Goal: Transaction & Acquisition: Purchase product/service

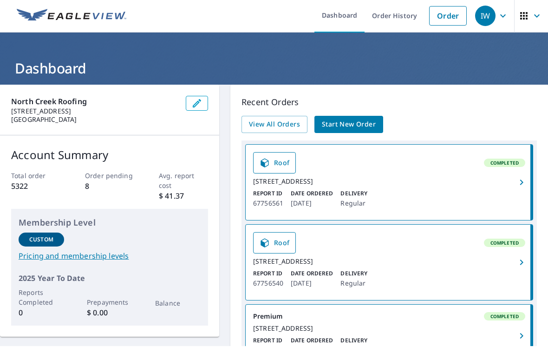
scroll to position [5, 0]
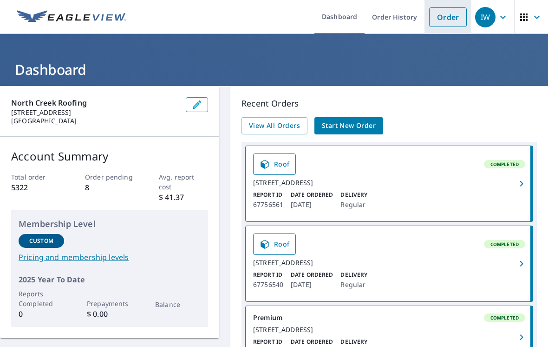
click at [450, 13] on link "Order" at bounding box center [448, 17] width 38 height 20
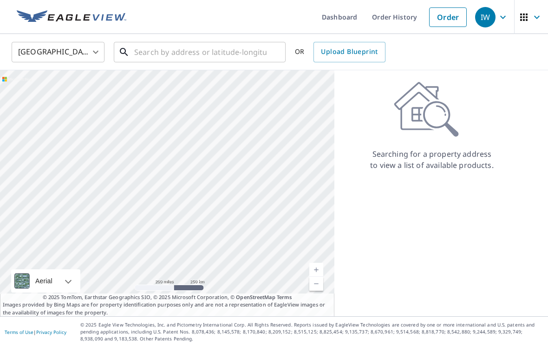
click at [236, 46] on input "text" at bounding box center [200, 52] width 132 height 26
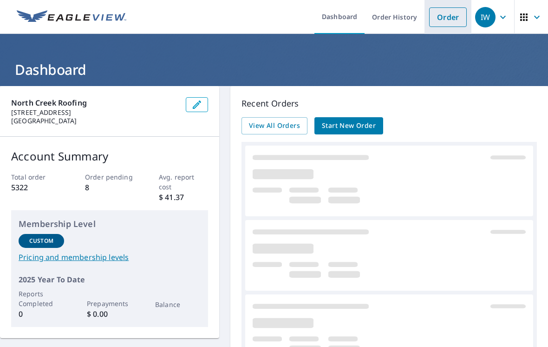
click at [464, 12] on link "Order" at bounding box center [448, 17] width 38 height 20
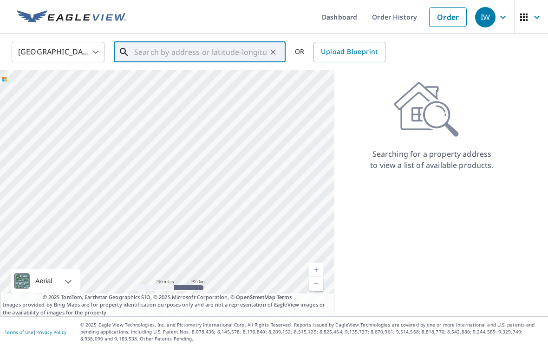
click at [135, 46] on input "text" at bounding box center [200, 52] width 132 height 26
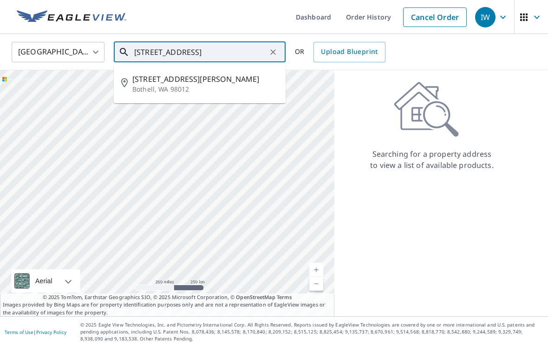
click at [219, 85] on p "Bothell, WA 98012" at bounding box center [205, 89] width 146 height 9
type input "[STREET_ADDRESS]"
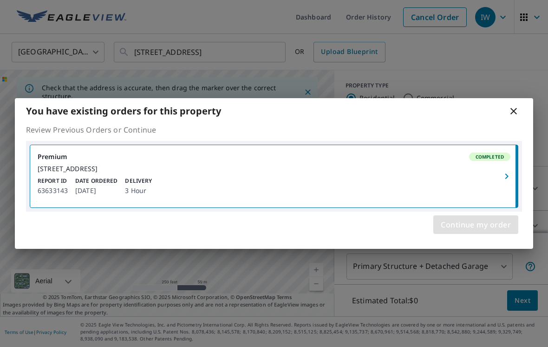
click at [493, 234] on button "Continue my order" at bounding box center [476, 224] width 85 height 19
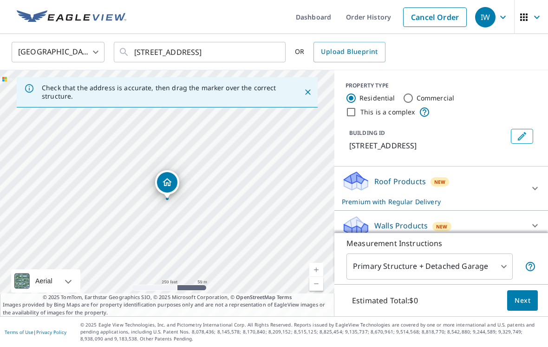
scroll to position [14, 0]
click at [531, 183] on icon at bounding box center [535, 188] width 11 height 11
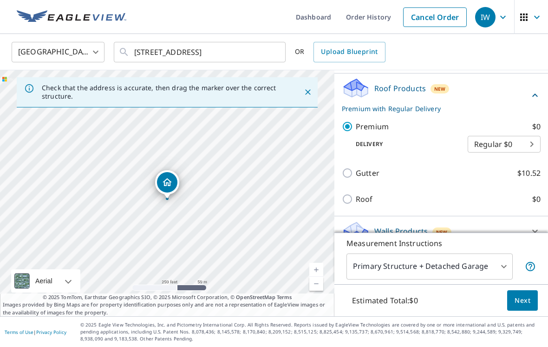
scroll to position [92, 0]
click at [530, 301] on span "Next" at bounding box center [523, 301] width 16 height 12
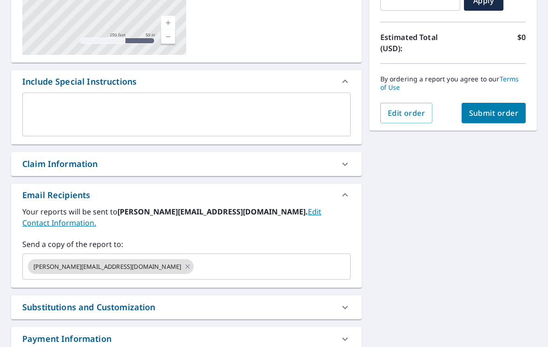
scroll to position [218, 0]
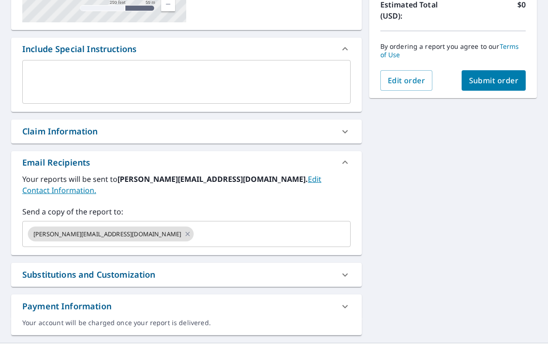
click at [215, 225] on input "text" at bounding box center [264, 234] width 138 height 18
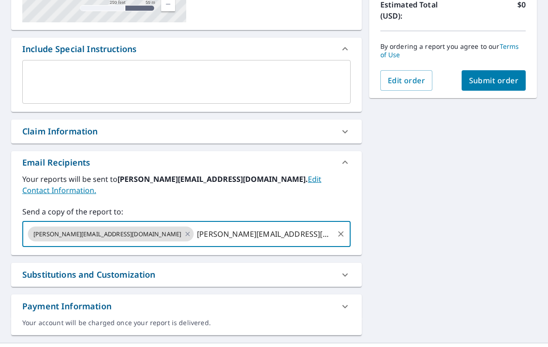
type input "[PERSON_NAME][EMAIL_ADDRESS][DOMAIN_NAME]"
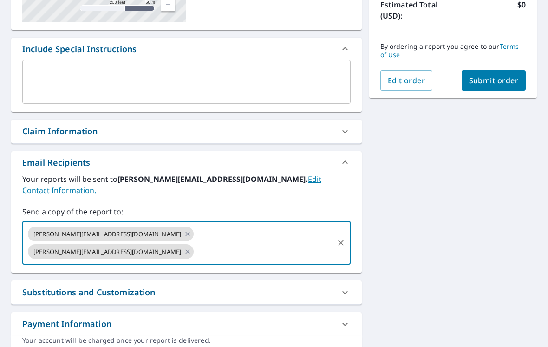
click at [505, 74] on button "Submit order" at bounding box center [494, 80] width 65 height 20
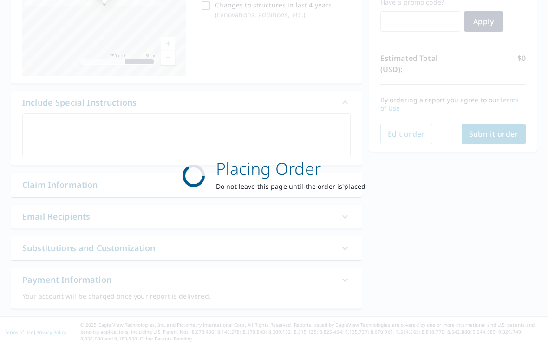
checkbox input "true"
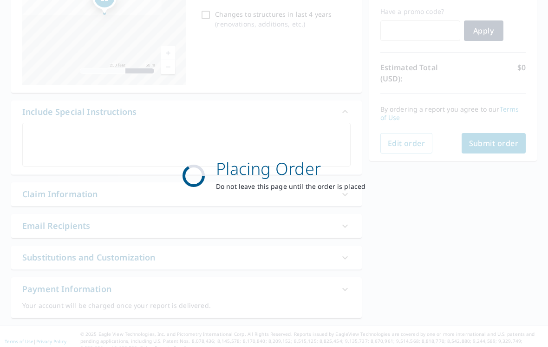
scroll to position [150, 0]
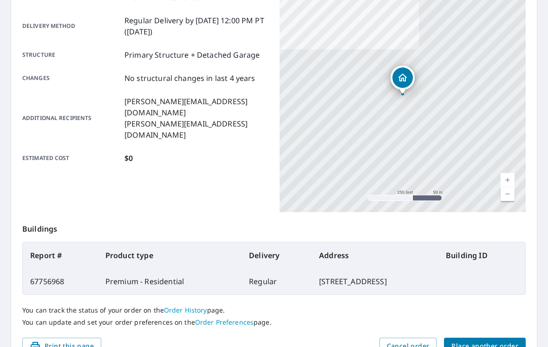
click at [512, 340] on span "Place another order" at bounding box center [485, 346] width 67 height 12
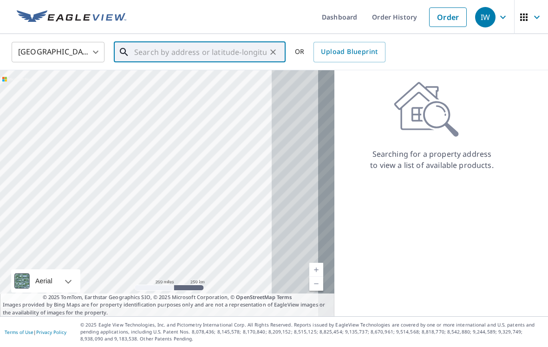
click at [147, 39] on input "text" at bounding box center [200, 52] width 132 height 26
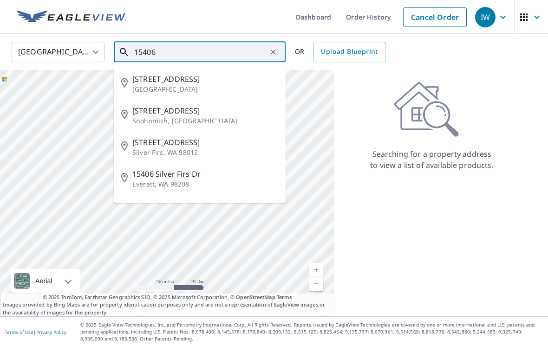
scroll to position [14, 0]
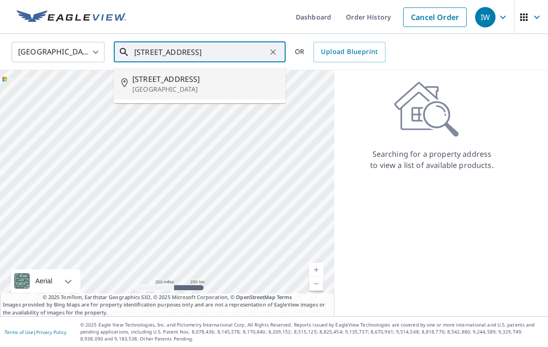
click at [153, 85] on p "[GEOGRAPHIC_DATA]" at bounding box center [205, 89] width 146 height 9
type input "[STREET_ADDRESS]"
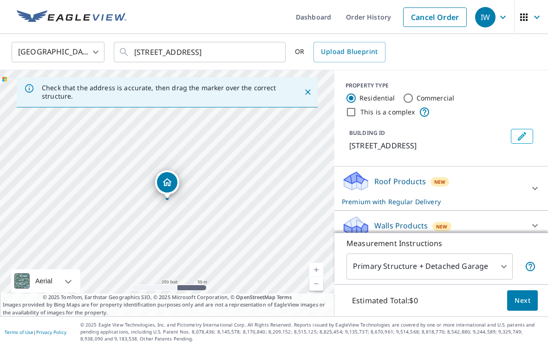
click at [319, 272] on link "Current Level 17, Zoom In" at bounding box center [317, 270] width 14 height 14
click at [317, 264] on link "Current Level 18, Zoom In" at bounding box center [317, 270] width 14 height 14
click at [313, 265] on link "Current Level 19, Zoom In" at bounding box center [317, 270] width 14 height 14
click at [319, 266] on link "Current Level 20, Zoom In Disabled" at bounding box center [317, 270] width 14 height 14
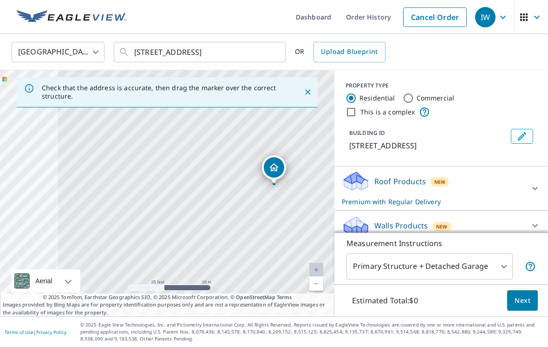
click at [521, 303] on span "Next" at bounding box center [523, 301] width 16 height 12
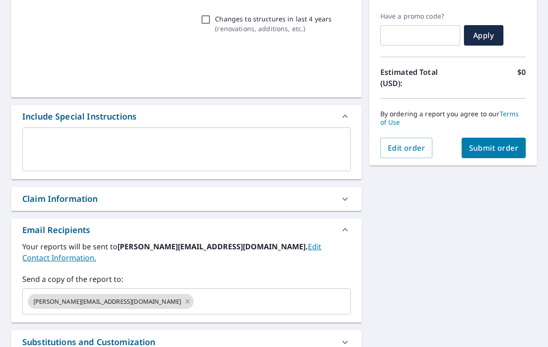
scroll to position [147, 0]
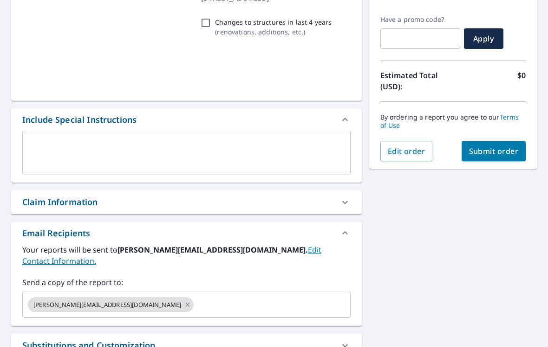
click at [249, 296] on input "text" at bounding box center [264, 305] width 138 height 18
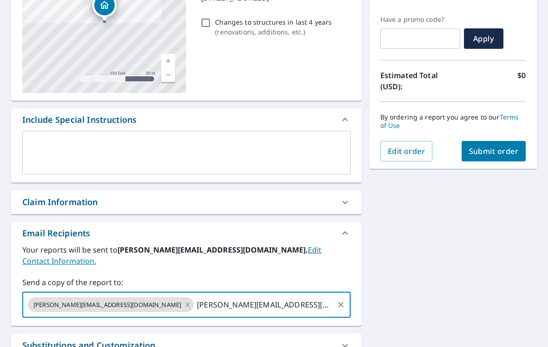
type input "[PERSON_NAME][EMAIL_ADDRESS][DOMAIN_NAME]"
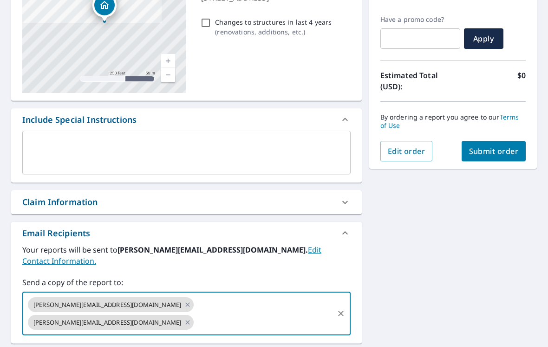
click at [512, 146] on span "Submit order" at bounding box center [494, 151] width 50 height 10
checkbox input "true"
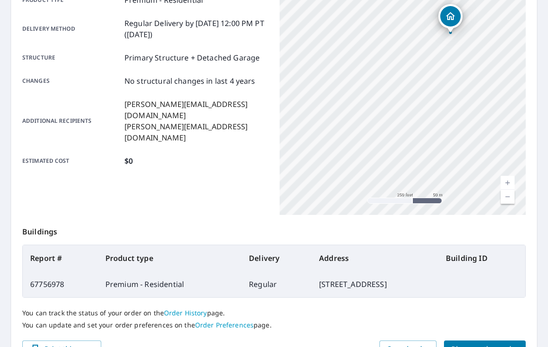
click at [514, 176] on link "Current Level 17, Zoom In" at bounding box center [508, 183] width 14 height 14
